Goal: Task Accomplishment & Management: Manage account settings

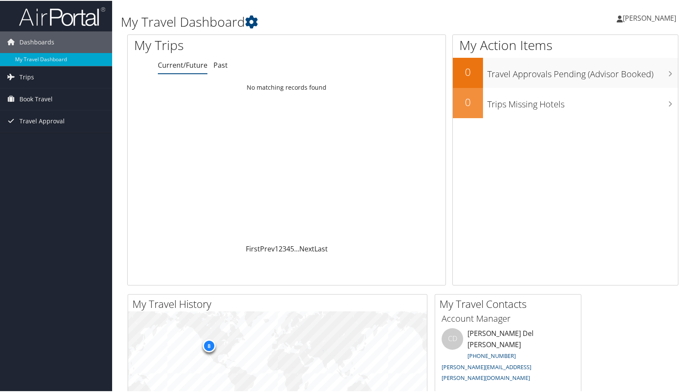
click at [645, 14] on span "[PERSON_NAME]" at bounding box center [649, 17] width 53 height 9
click at [602, 76] on link "View Travel Profile" at bounding box center [626, 76] width 96 height 15
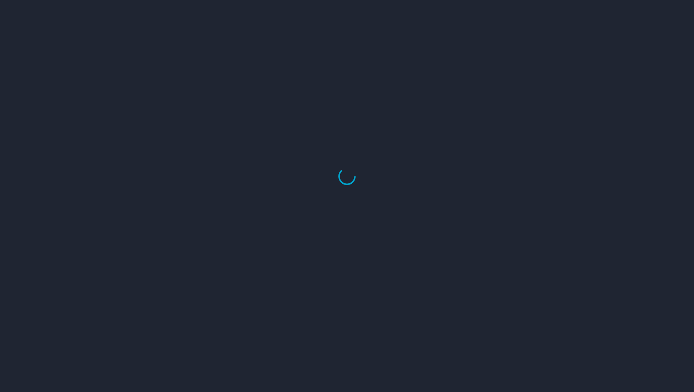
select select "US"
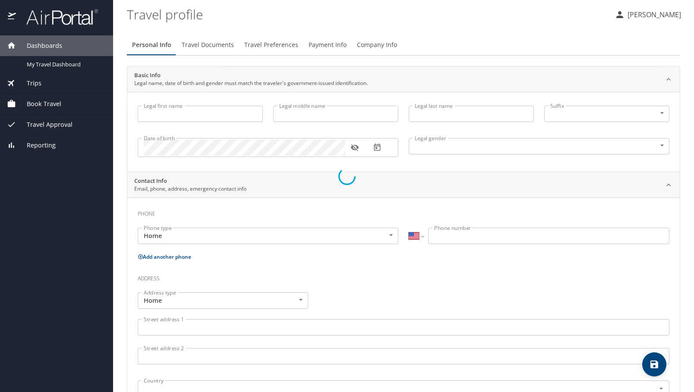
type input "Bruce"
type input "Jepsen"
type input "Male"
type input "Natalie"
type input "Jepsen"
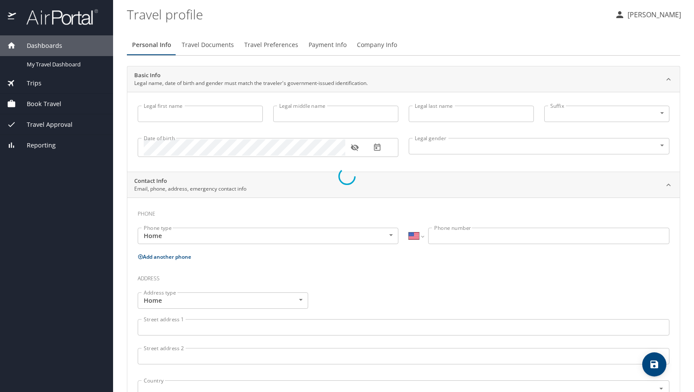
type input "(801) 372-4657"
type input "nataliejepsen@gmail.com"
select select "US"
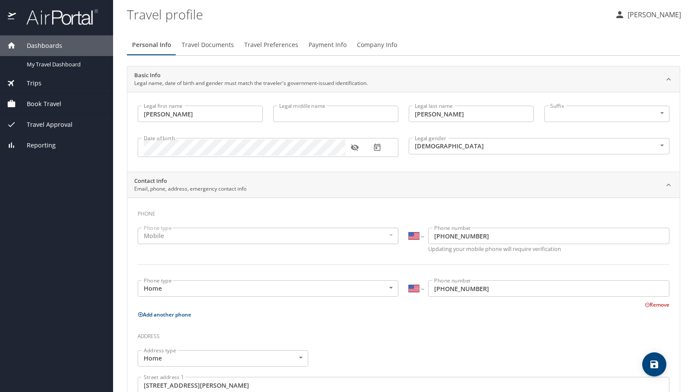
click at [286, 44] on span "Travel Preferences" at bounding box center [271, 45] width 54 height 11
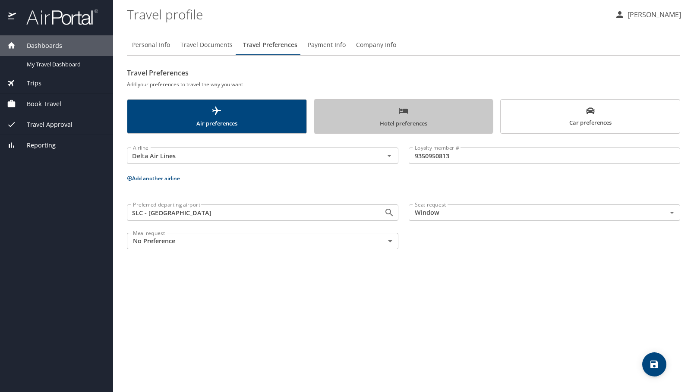
click at [412, 117] on span "Hotel preferences" at bounding box center [403, 117] width 169 height 23
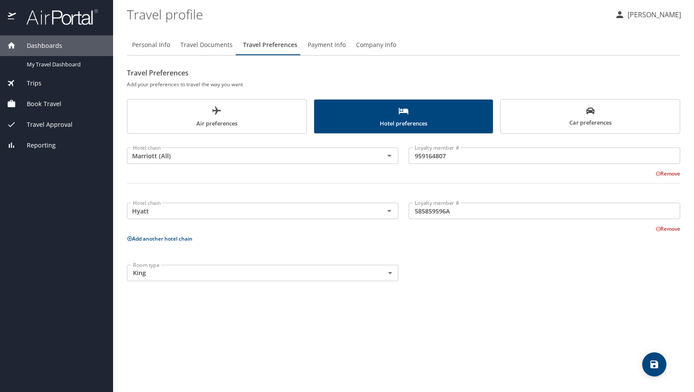
click at [166, 240] on button "Add another hotel chain" at bounding box center [160, 238] width 66 height 7
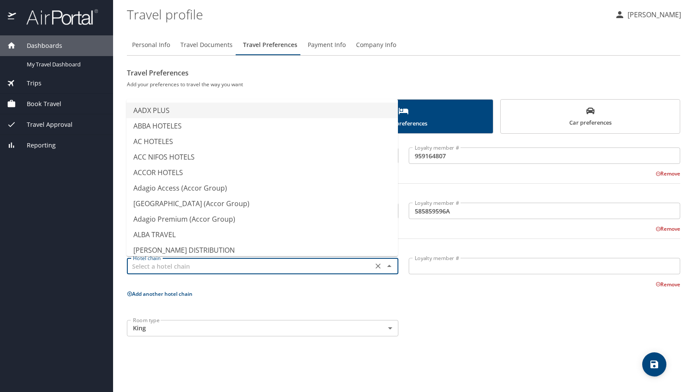
click at [163, 270] on input "text" at bounding box center [249, 266] width 241 height 11
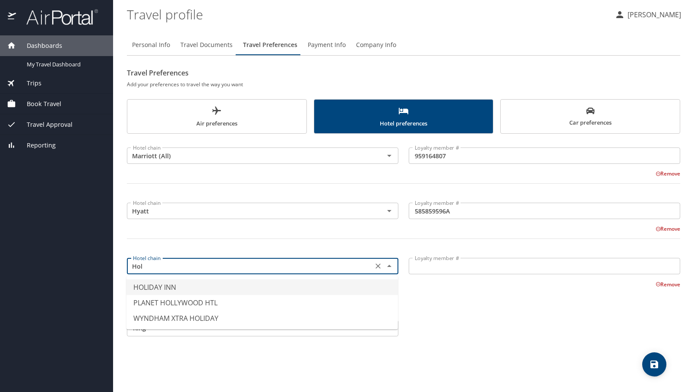
click at [170, 287] on li "HOLIDAY INN" at bounding box center [261, 287] width 271 height 16
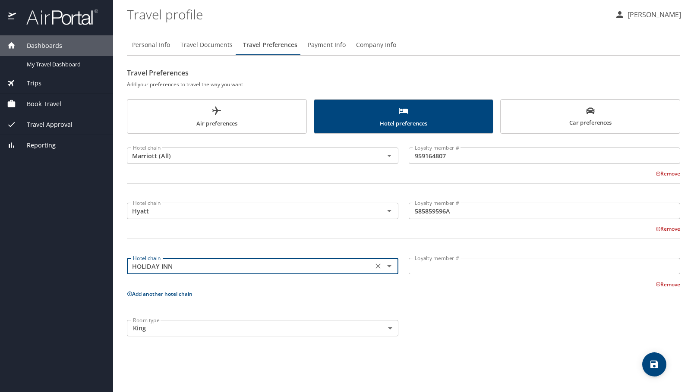
type input "HOLIDAY INN"
click at [441, 266] on input "Loyalty member #" at bounding box center [543, 266] width 271 height 16
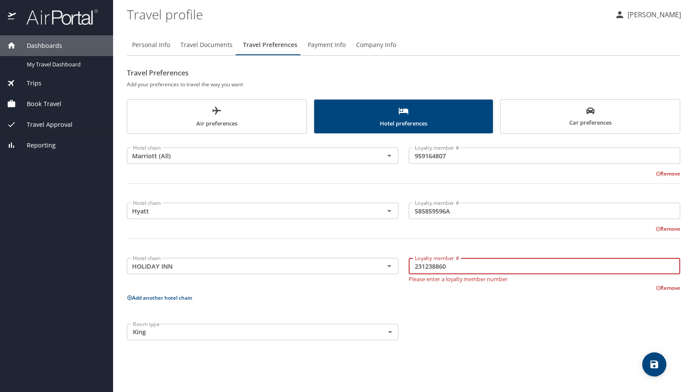
type input "231238860"
click at [450, 305] on div "Hotel chain Marriott (All) Hotel chain Loyalty member # 959164807 Loyalty membe…" at bounding box center [403, 242] width 553 height 207
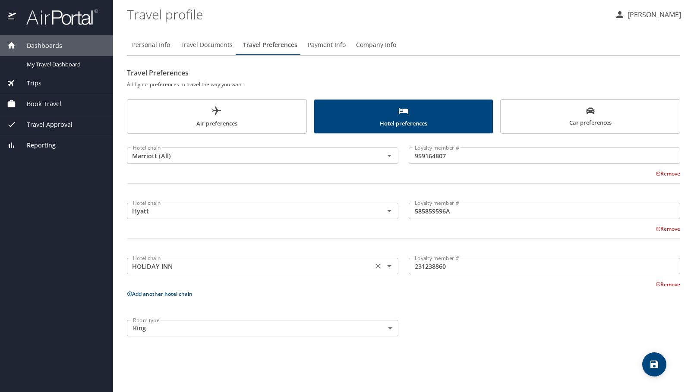
click at [317, 267] on input "HOLIDAY INN" at bounding box center [249, 266] width 241 height 11
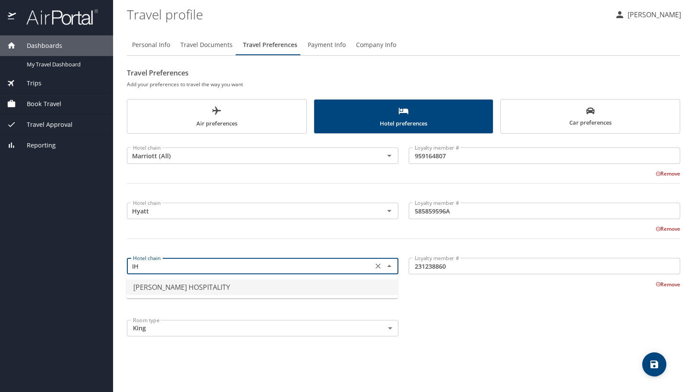
type input "I"
click at [168, 284] on li "HOLIDAY INN" at bounding box center [261, 287] width 271 height 16
type input "HOLIDAY INN"
click at [190, 266] on input "HOLIDAY INN" at bounding box center [249, 266] width 241 height 11
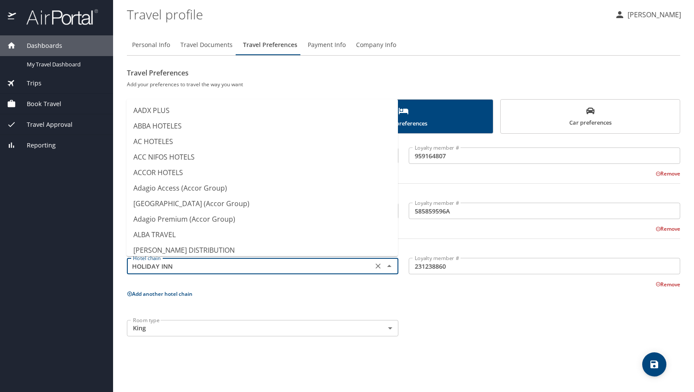
scroll to position [1851, 0]
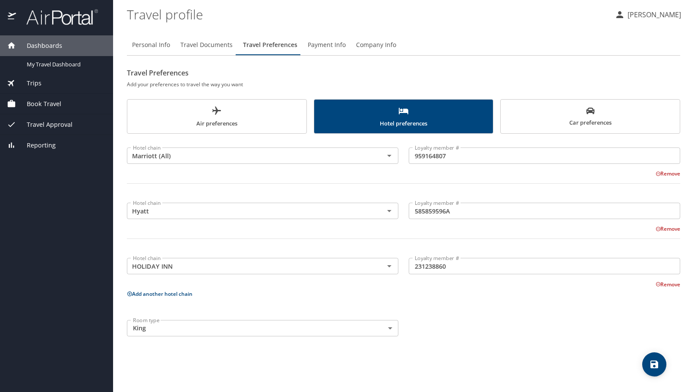
click at [436, 304] on div "Hotel chain Marriott (All) Hotel chain Loyalty member # 959164807 Loyalty membe…" at bounding box center [403, 240] width 553 height 203
click at [449, 75] on h2 "Travel Preferences" at bounding box center [403, 73] width 553 height 14
click at [223, 115] on span "Air preferences" at bounding box center [216, 117] width 169 height 23
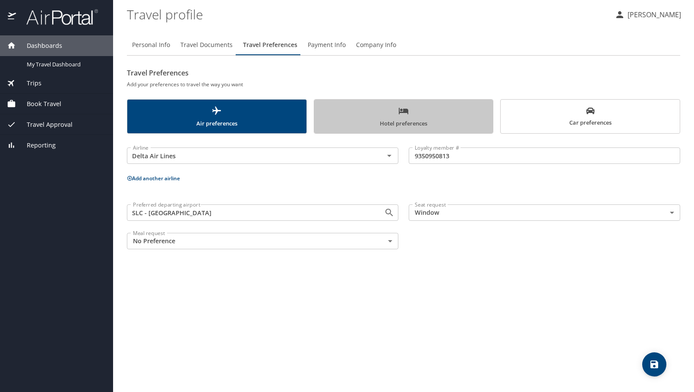
click at [370, 118] on span "Hotel preferences" at bounding box center [403, 117] width 169 height 23
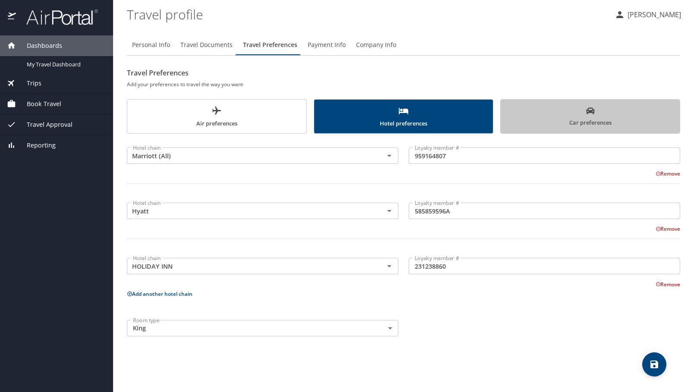
click at [522, 121] on span "Car preferences" at bounding box center [590, 117] width 169 height 21
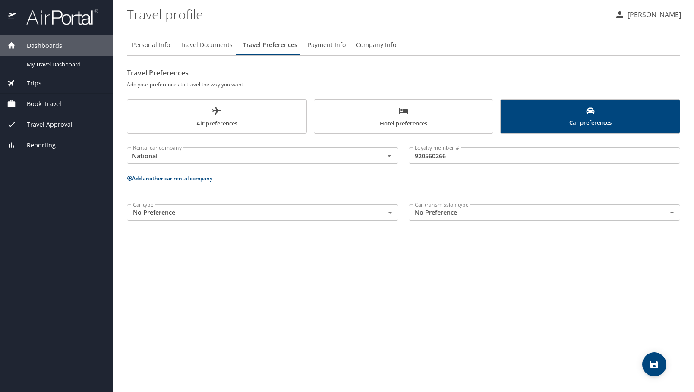
click at [395, 119] on span "Hotel preferences" at bounding box center [403, 117] width 169 height 23
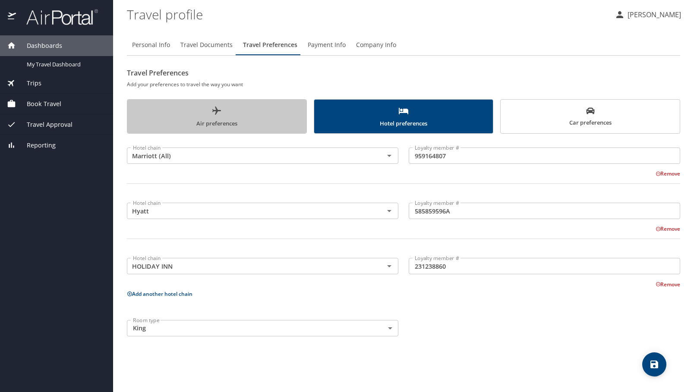
click at [223, 117] on span "Air preferences" at bounding box center [216, 117] width 169 height 23
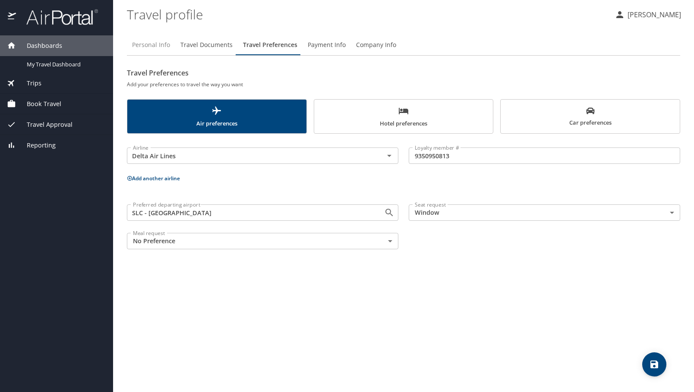
click at [155, 49] on span "Personal Info" at bounding box center [151, 45] width 38 height 11
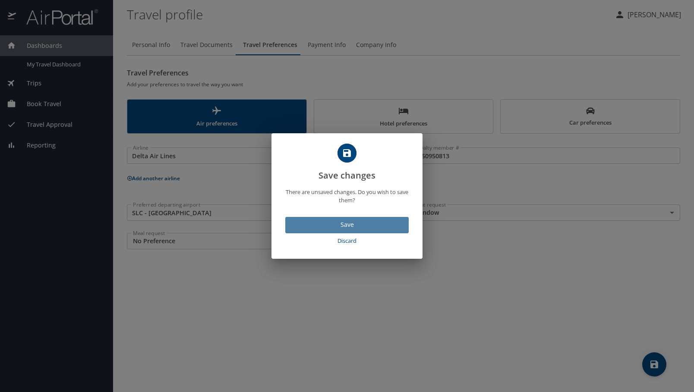
click at [362, 223] on span "Save" at bounding box center [347, 225] width 110 height 11
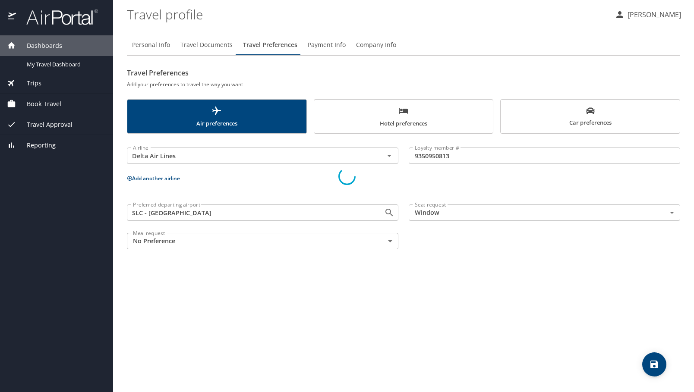
select select "US"
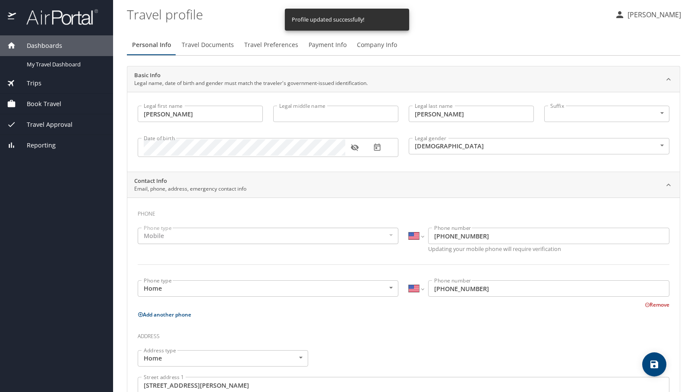
select select "US"
click at [269, 44] on span "Travel Preferences" at bounding box center [271, 45] width 54 height 11
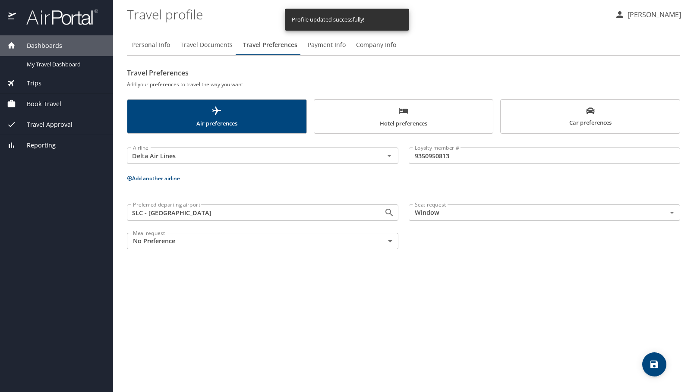
click at [395, 111] on span "Hotel preferences" at bounding box center [403, 117] width 169 height 23
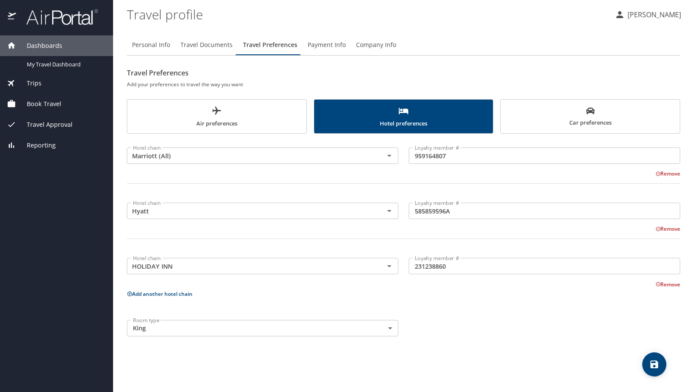
click at [277, 109] on span "Air preferences" at bounding box center [216, 117] width 169 height 23
